Goal: Find specific page/section: Find specific page/section

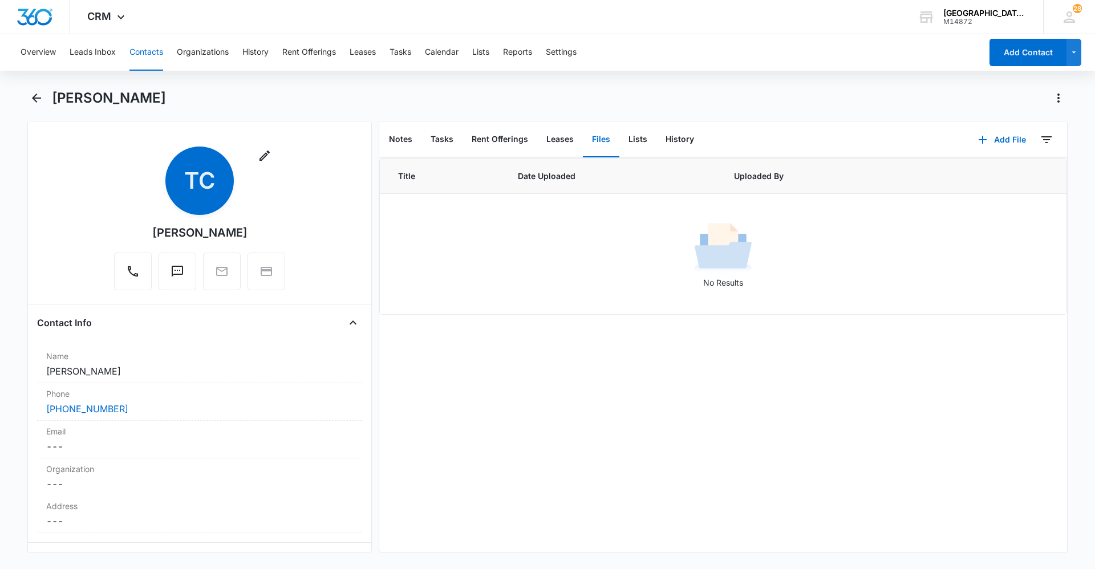
scroll to position [1303, 0]
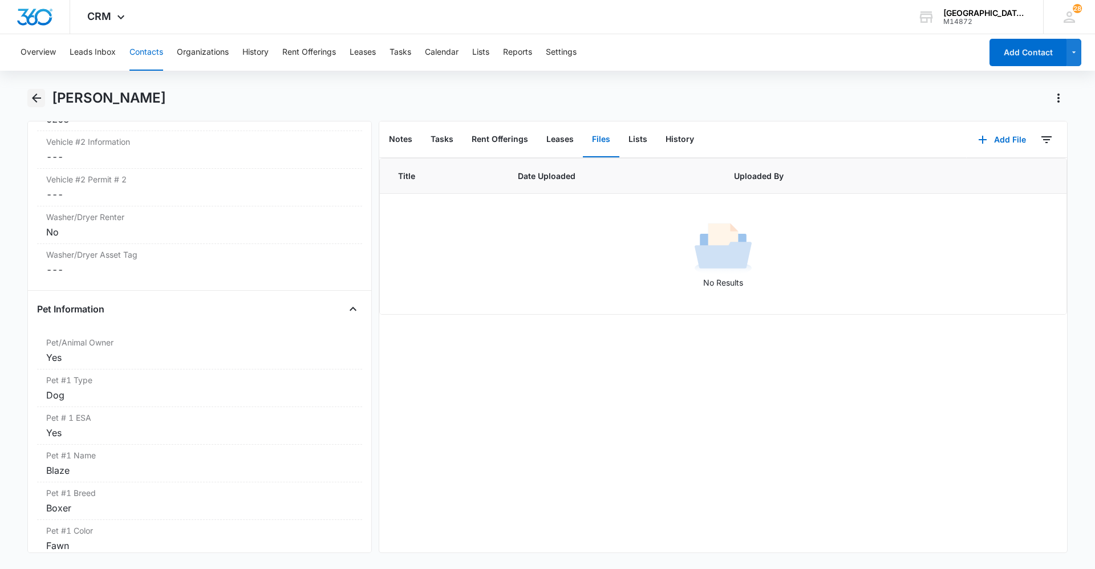
click at [35, 99] on icon "Back" at bounding box center [37, 98] width 14 height 14
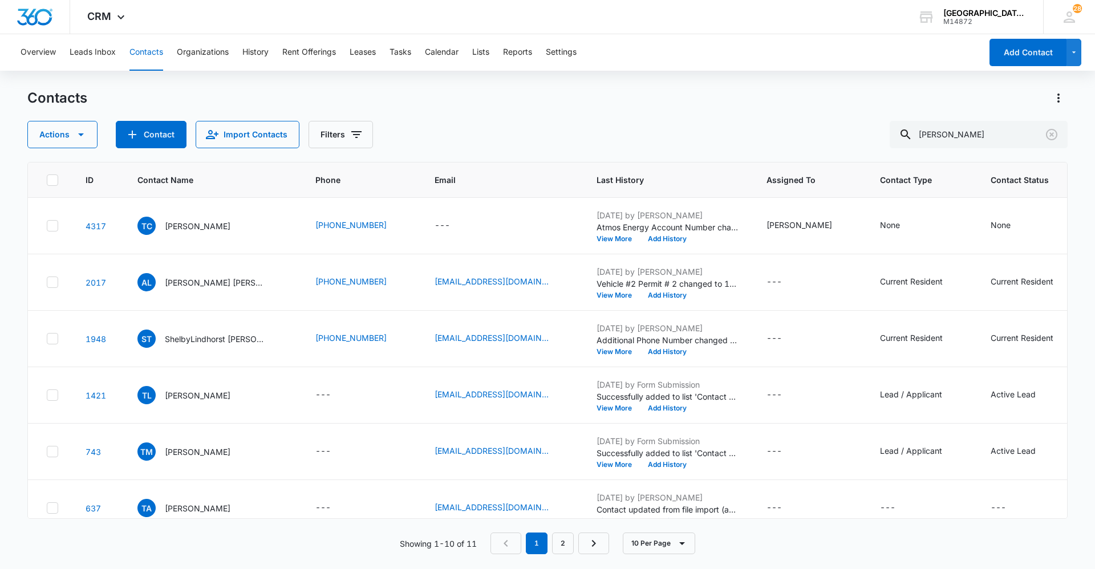
click at [554, 92] on div "Contacts" at bounding box center [547, 98] width 1040 height 18
click at [1053, 136] on icon "Clear" at bounding box center [1051, 134] width 11 height 11
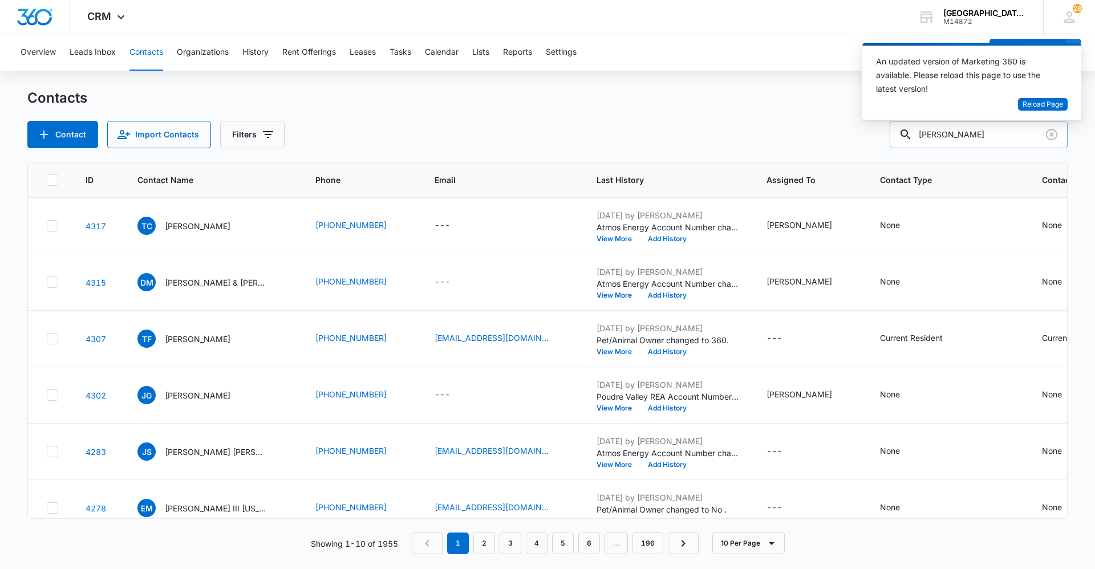
type input "carr"
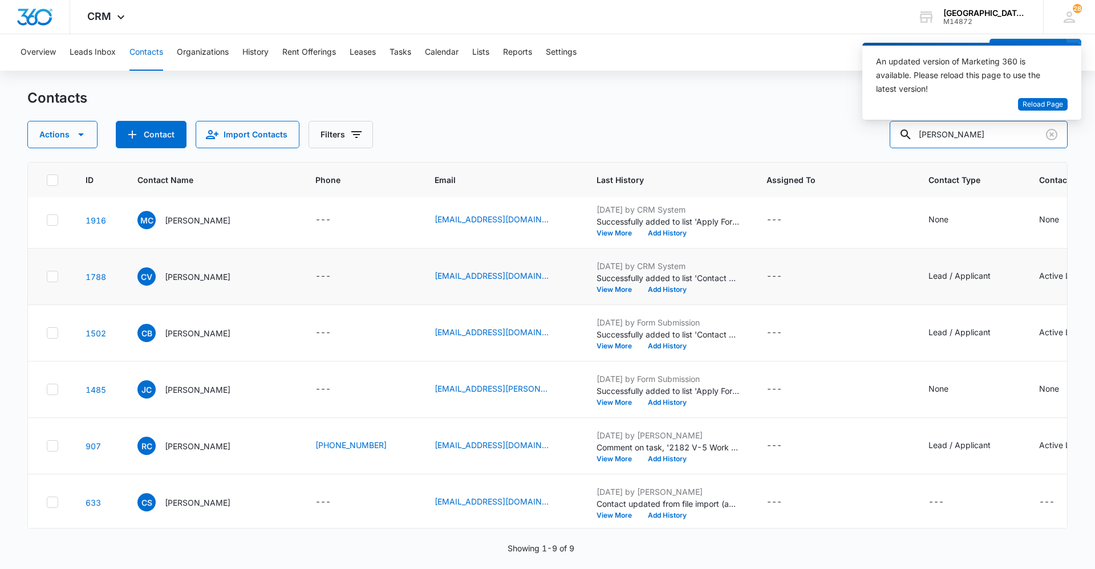
scroll to position [186, 0]
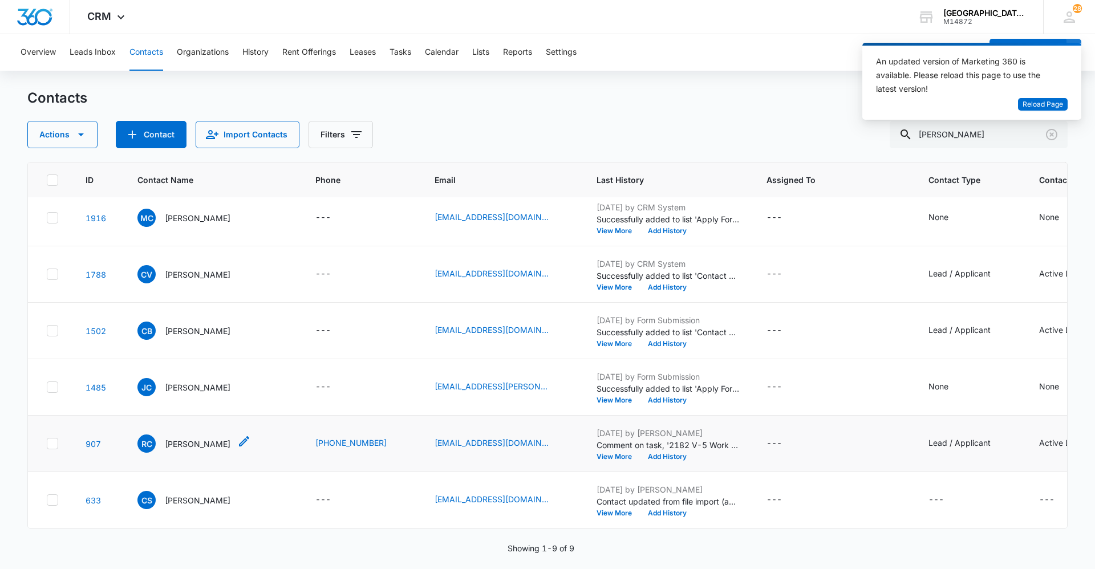
click at [199, 438] on p "Raymond Carr" at bounding box center [198, 444] width 66 height 12
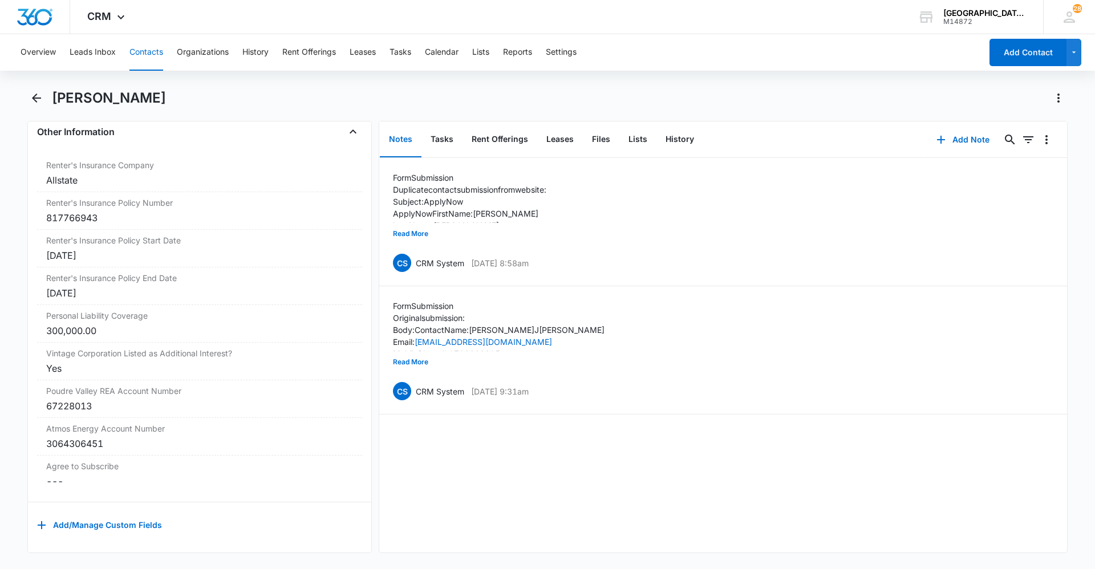
scroll to position [2334, 0]
